Goal: Task Accomplishment & Management: Manage account settings

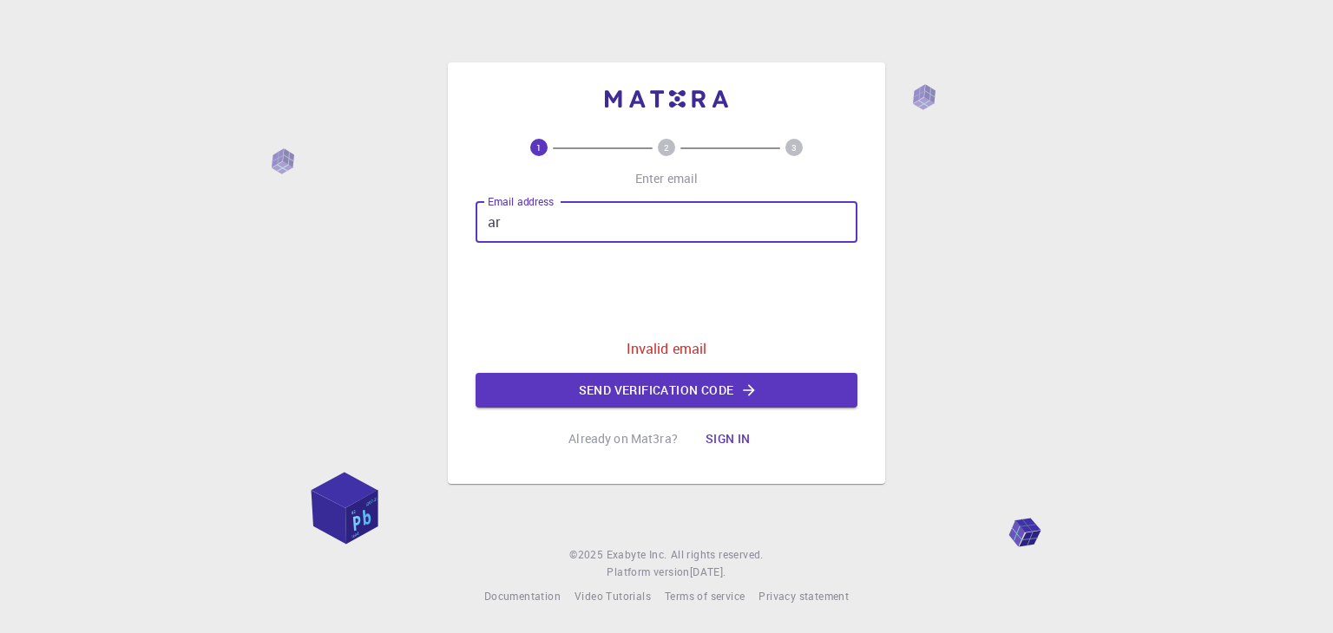
type input "a"
type input "[EMAIL_ADDRESS][DOMAIN_NAME]"
click at [650, 394] on button "Send verification code" at bounding box center [666, 390] width 382 height 35
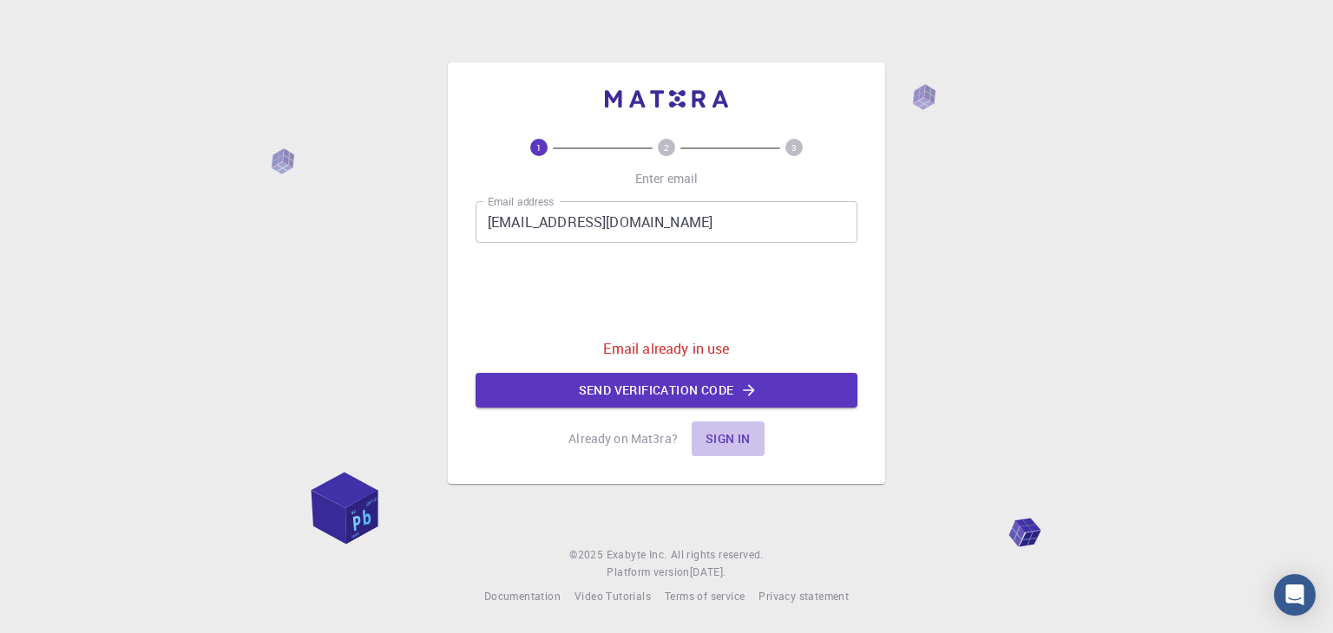
click at [736, 442] on button "Sign in" at bounding box center [727, 439] width 73 height 35
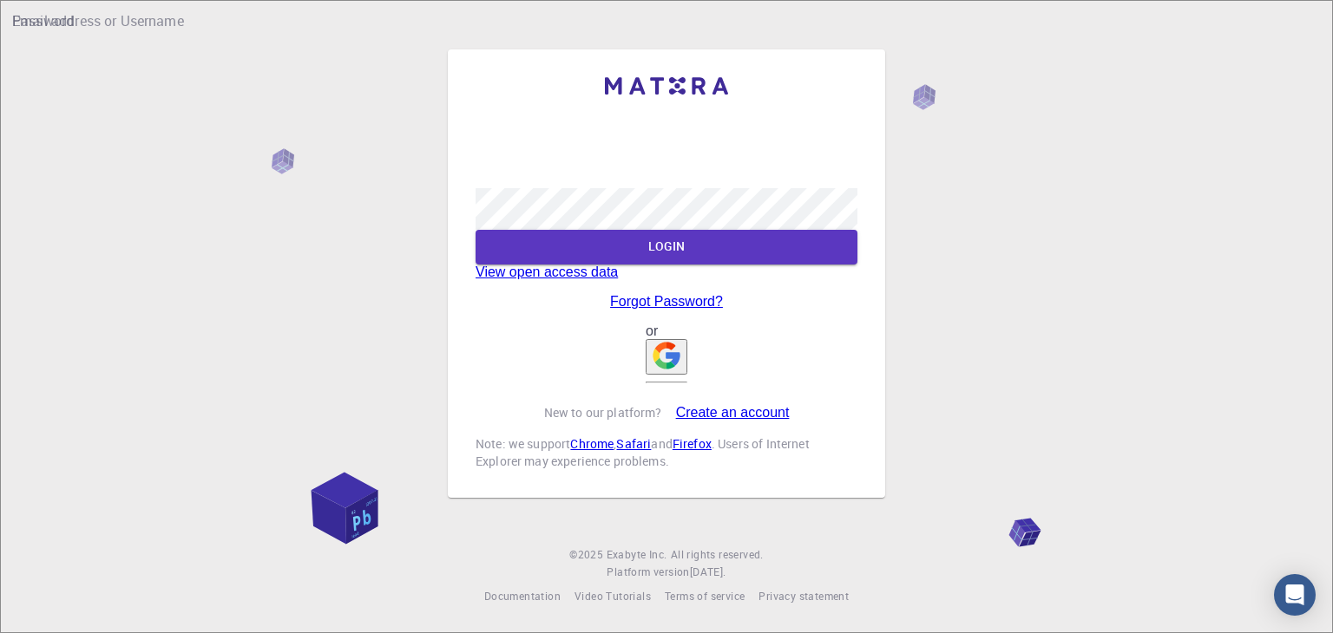
type input "[PERSON_NAME]"
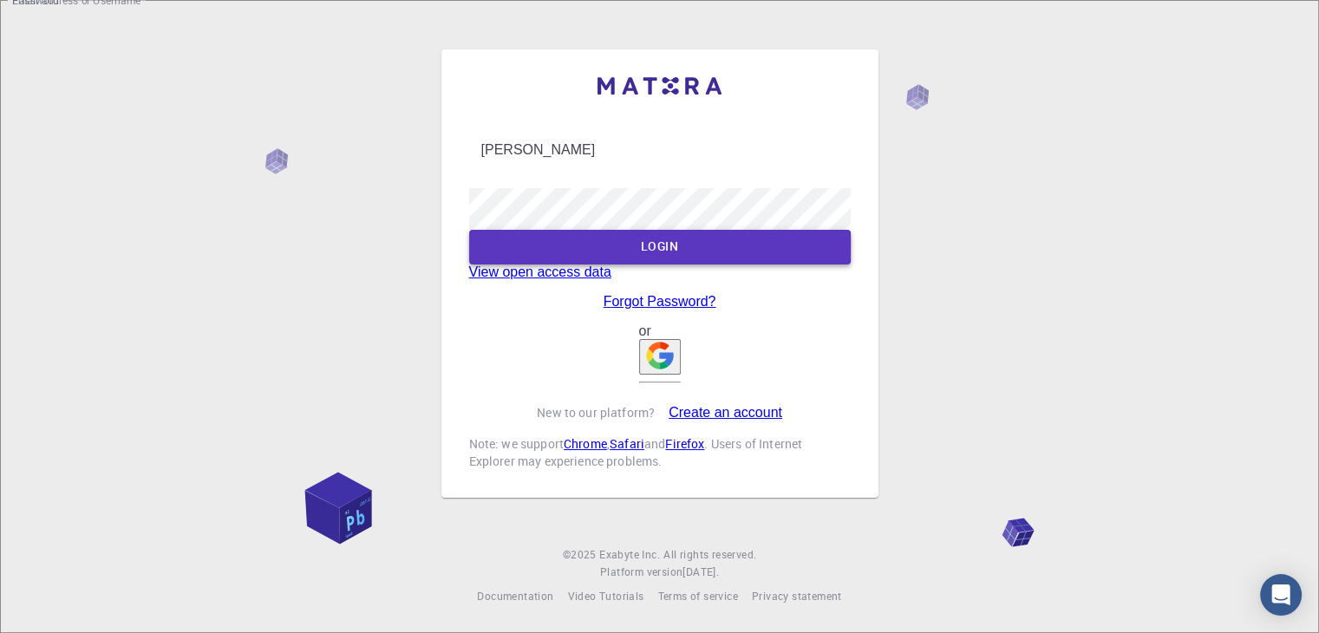
click at [643, 230] on button "LOGIN" at bounding box center [660, 247] width 382 height 35
